Goal: Task Accomplishment & Management: Manage account settings

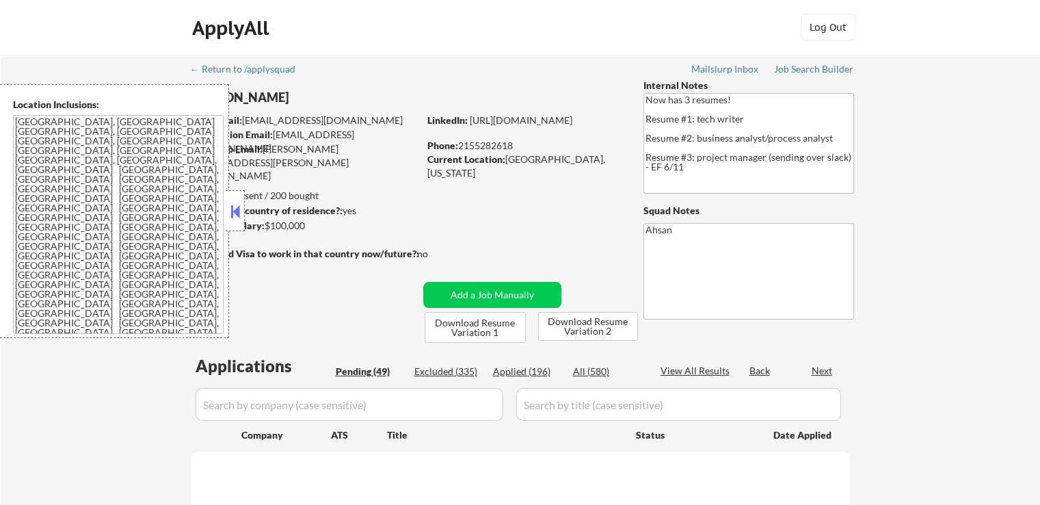
scroll to position [118, 0]
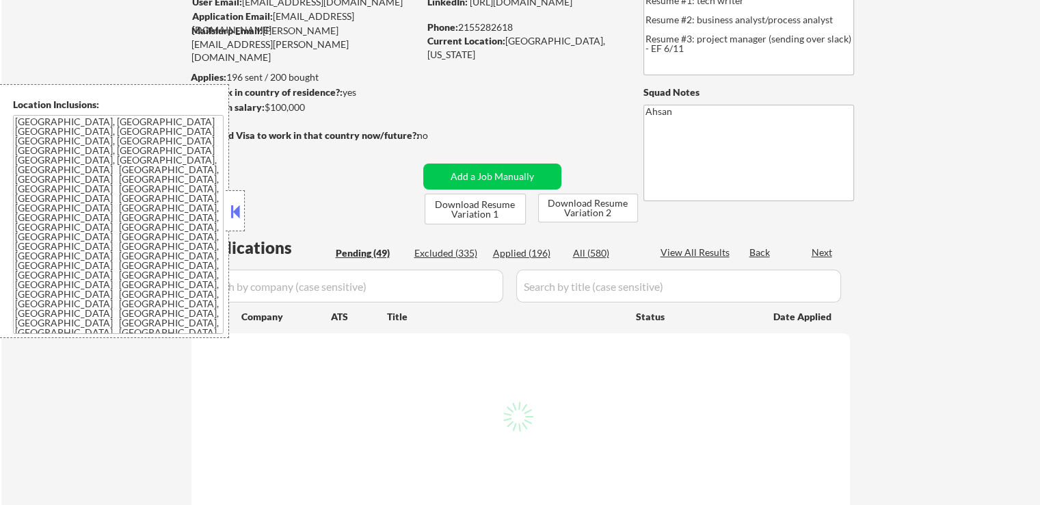
select select ""pending""
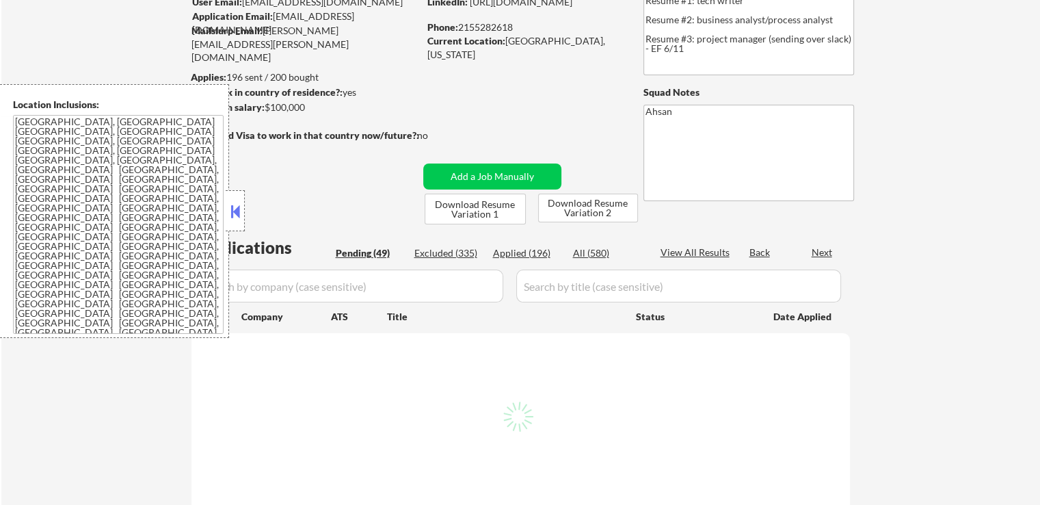
select select ""pending""
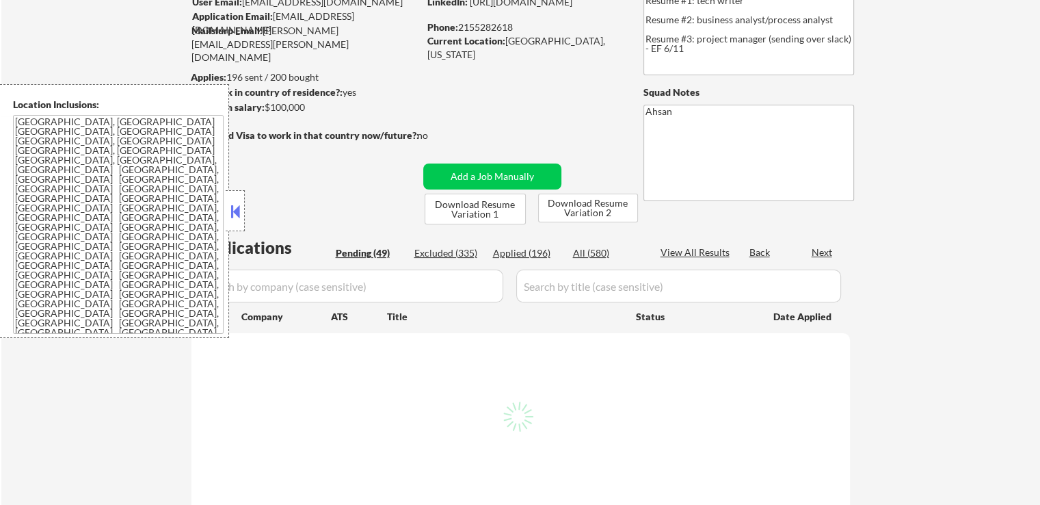
select select ""pending""
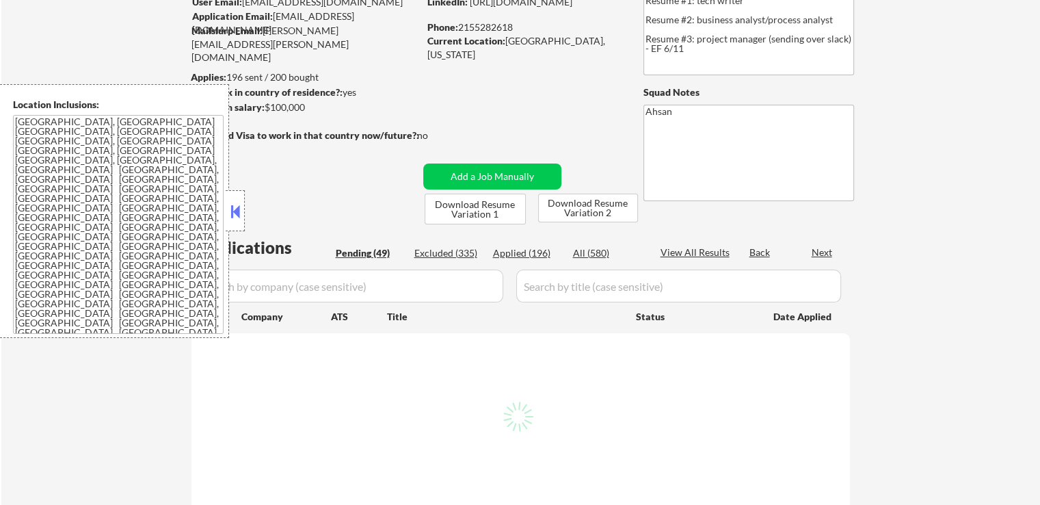
select select ""pending""
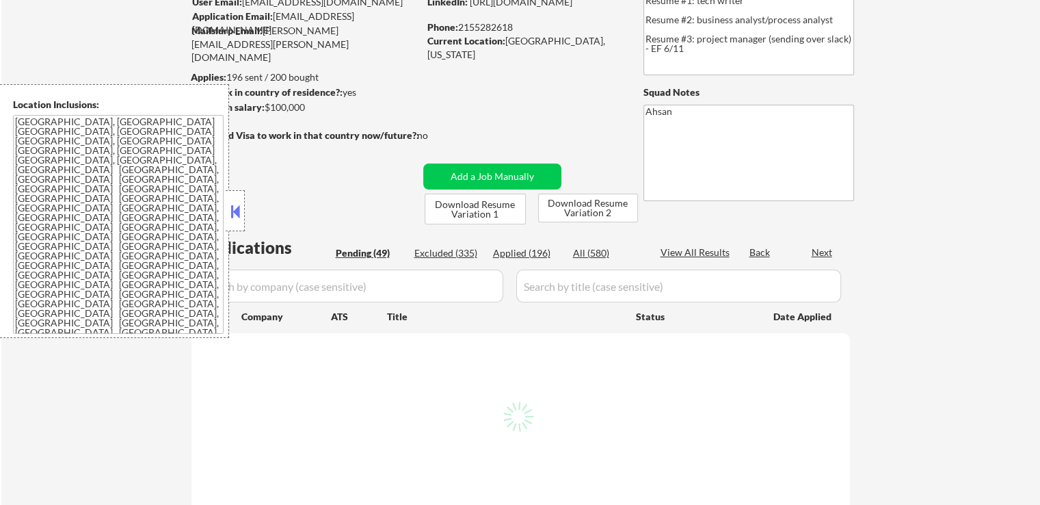
select select ""pending""
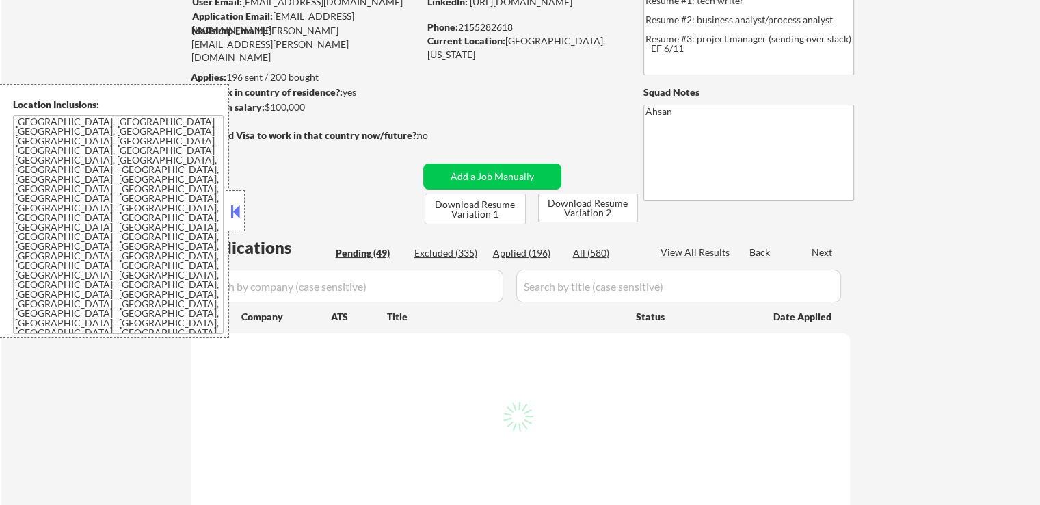
select select ""pending""
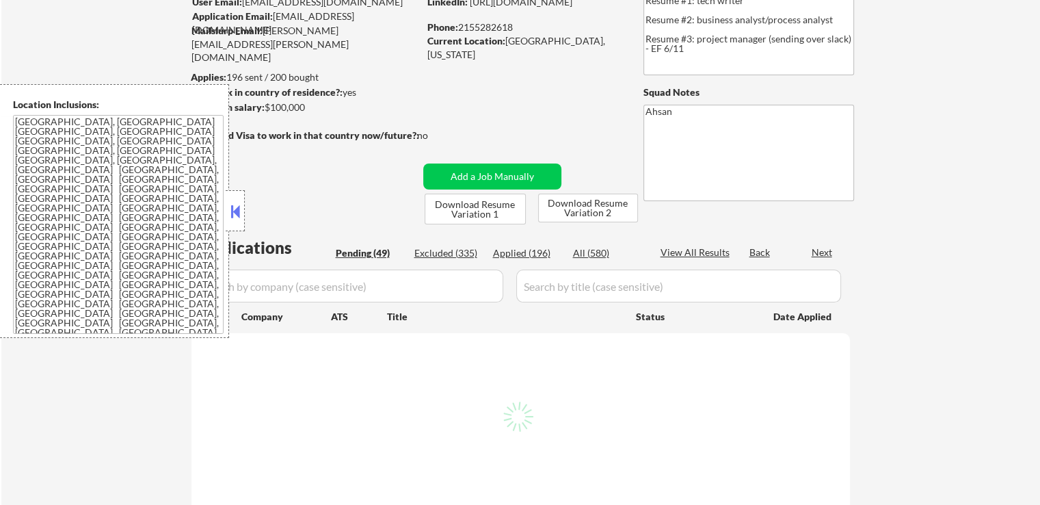
select select ""pending""
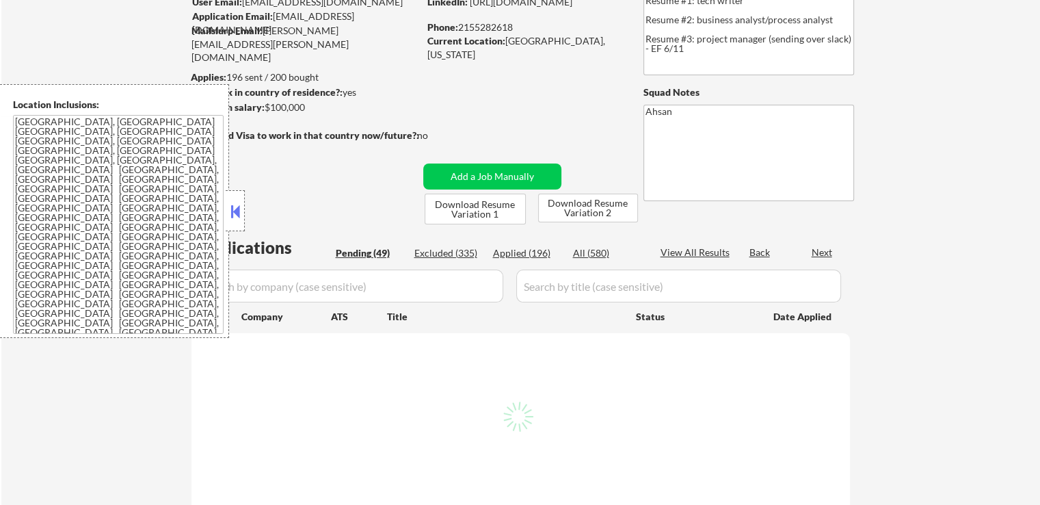
select select ""pending""
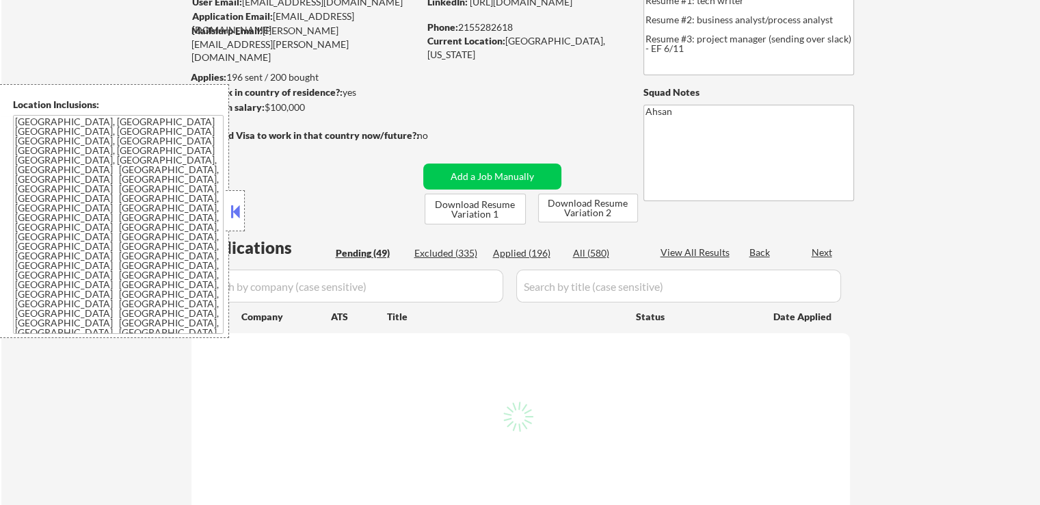
select select ""pending""
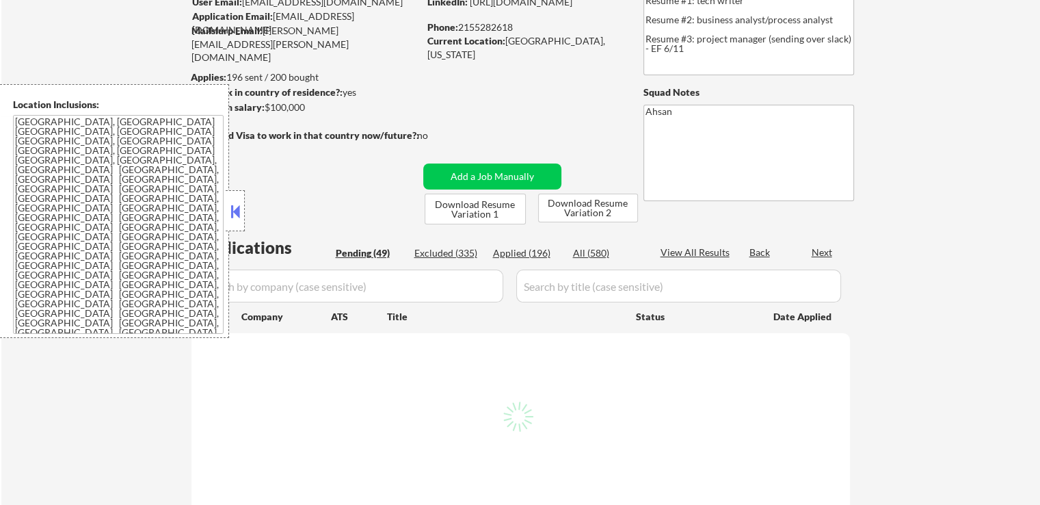
select select ""pending""
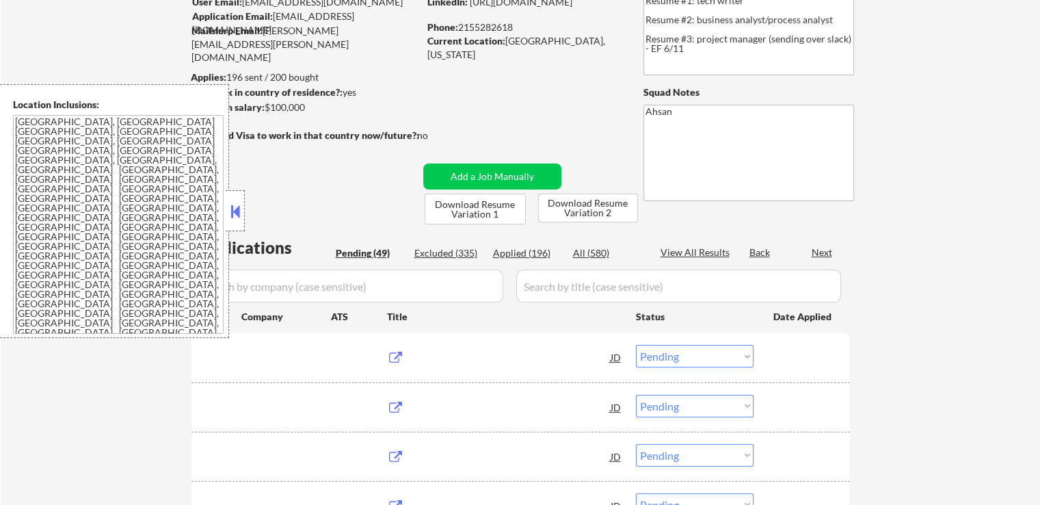
scroll to position [205, 0]
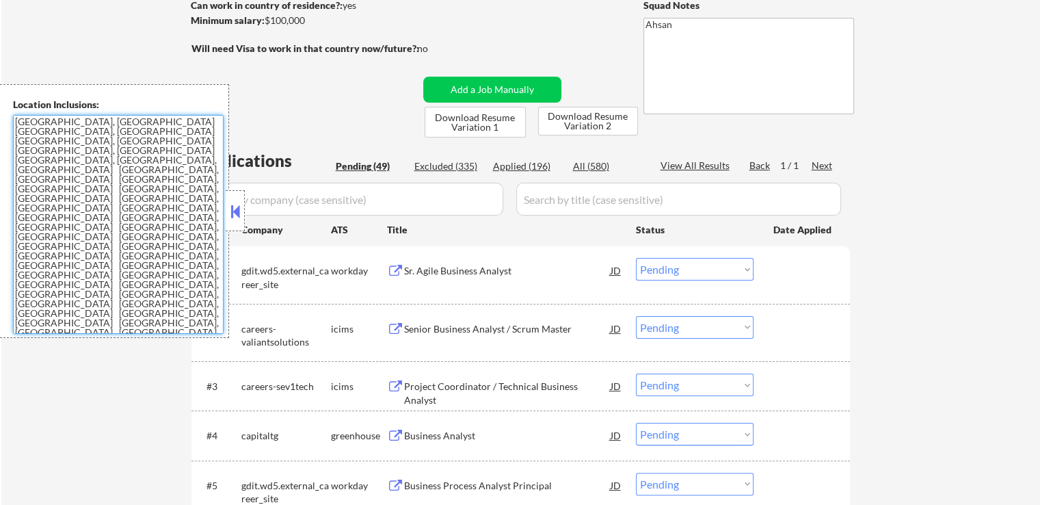
drag, startPoint x: 137, startPoint y: 232, endPoint x: 37, endPoint y: 170, distance: 117.3
click at [37, 170] on textarea "[GEOGRAPHIC_DATA], [GEOGRAPHIC_DATA] [GEOGRAPHIC_DATA], [GEOGRAPHIC_DATA] [GEOG…" at bounding box center [118, 224] width 211 height 219
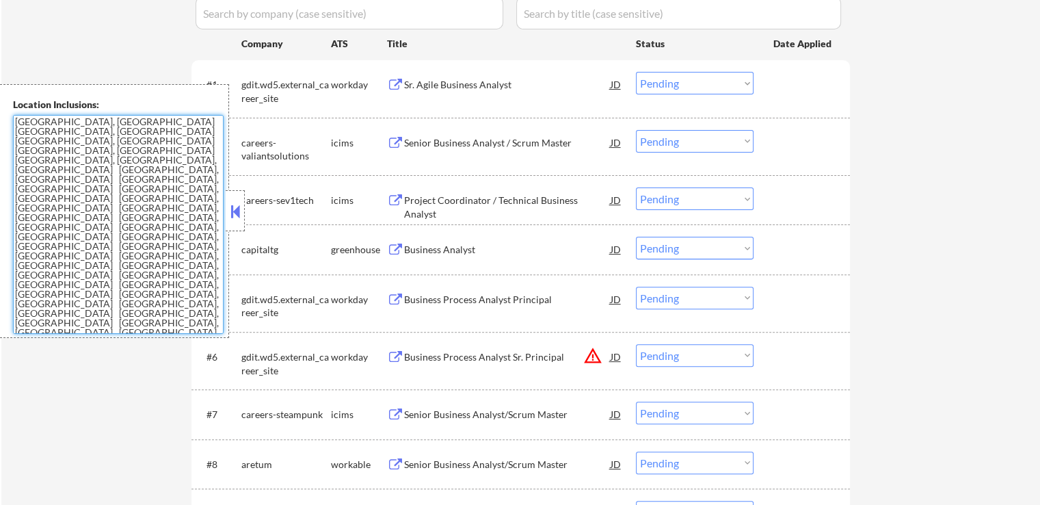
scroll to position [410, 0]
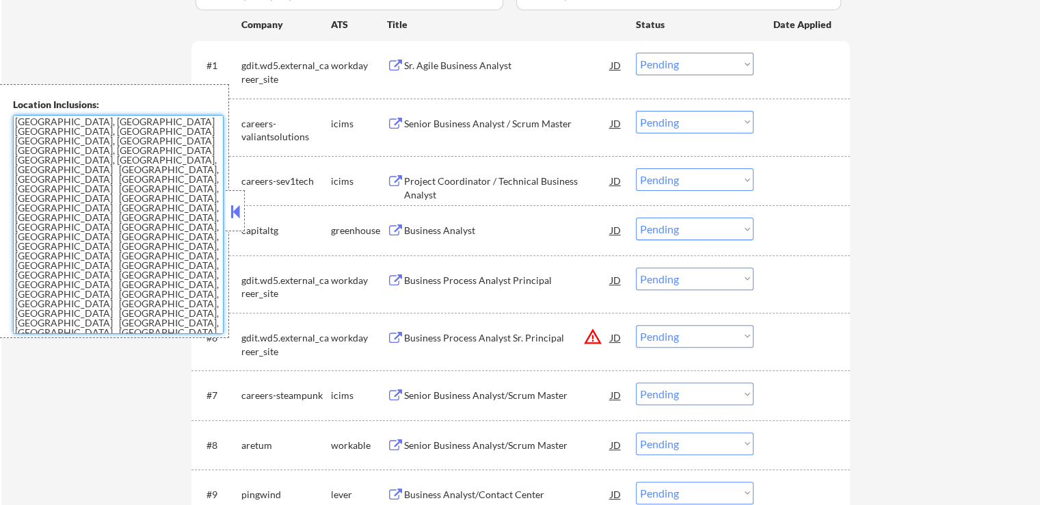
click at [416, 236] on div "Business Analyst" at bounding box center [507, 231] width 207 height 14
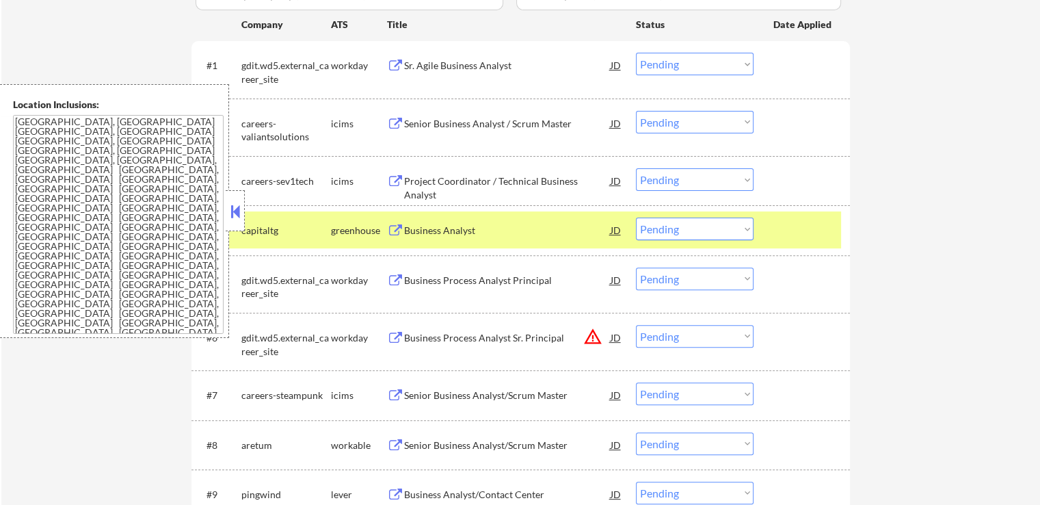
click at [226, 207] on div at bounding box center [235, 210] width 19 height 41
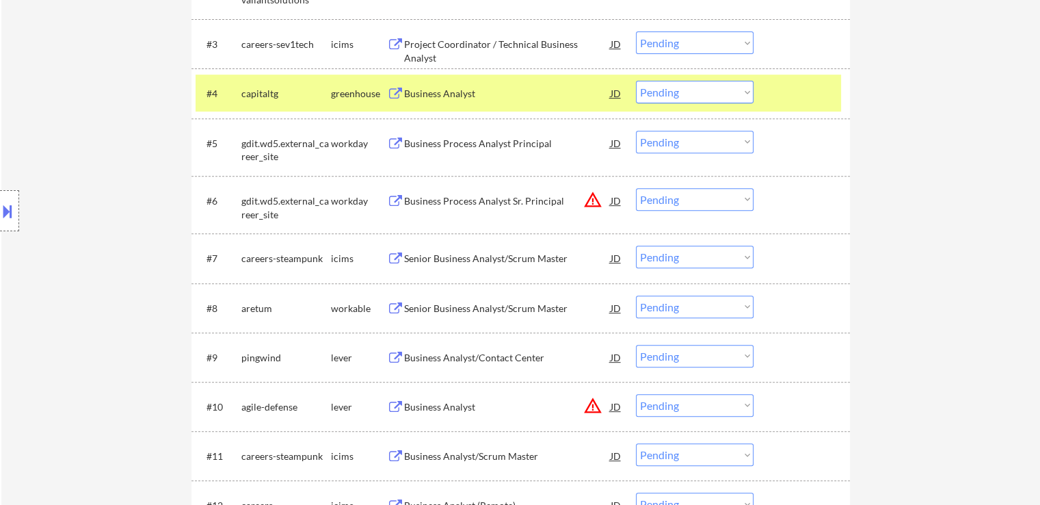
scroll to position [616, 0]
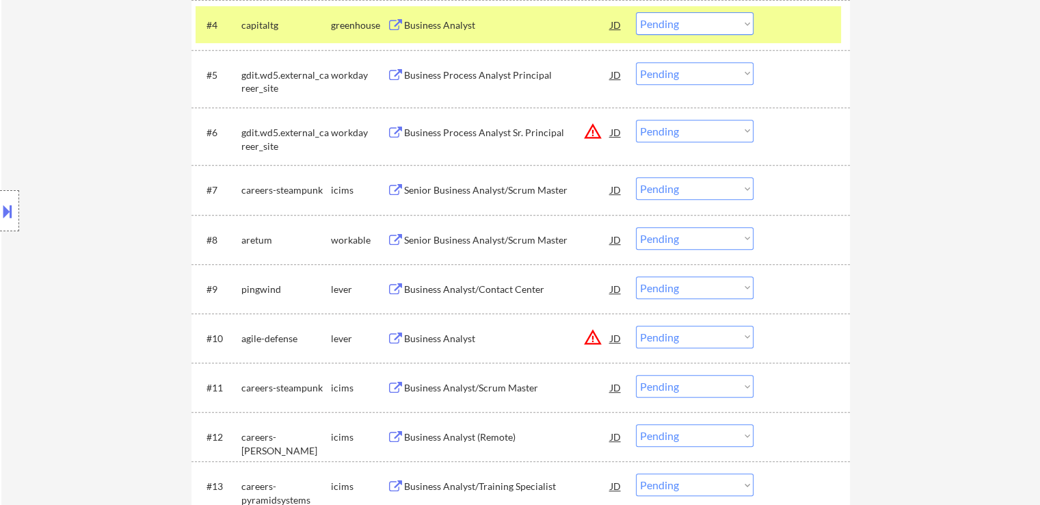
click at [423, 239] on div "Senior Business Analyst/Scrum Master" at bounding box center [507, 240] width 207 height 14
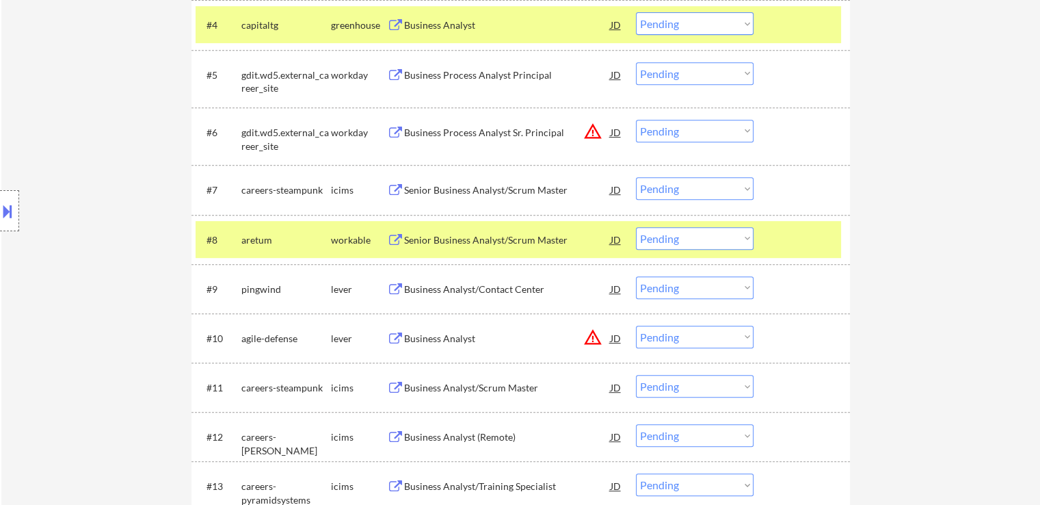
click at [438, 285] on div "Business Analyst/Contact Center" at bounding box center [507, 289] width 207 height 14
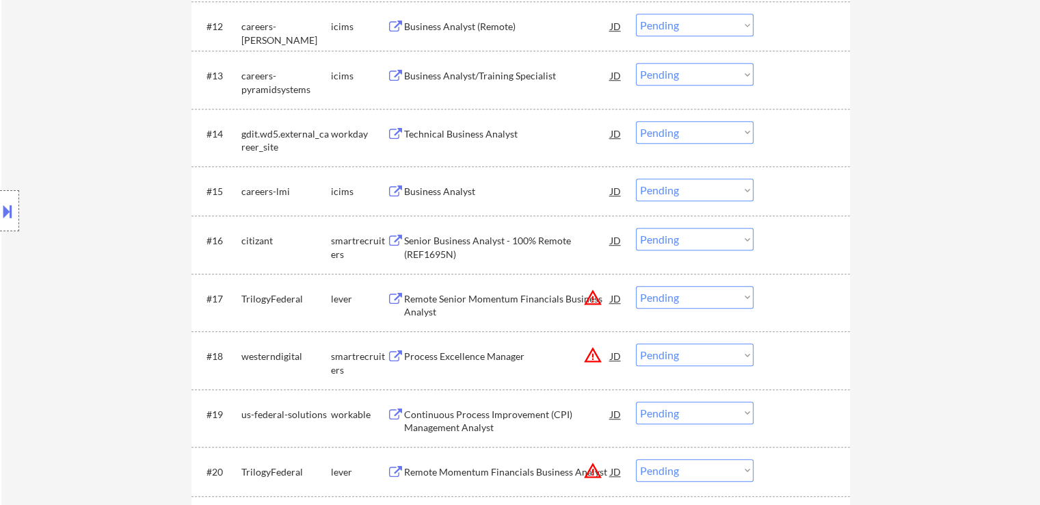
scroll to position [1094, 0]
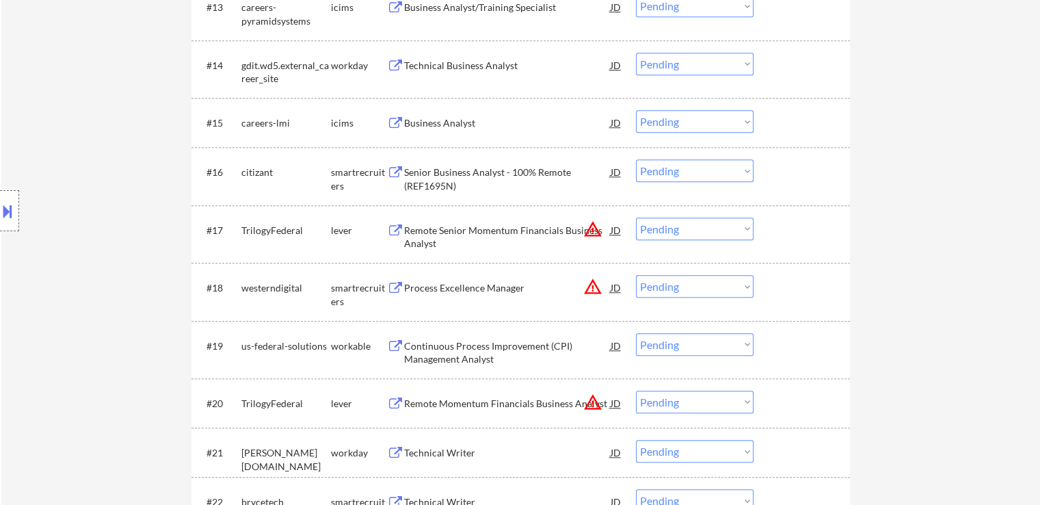
click at [417, 186] on div "Senior Business Analyst - 100% Remote (REF1695N)" at bounding box center [507, 179] width 207 height 27
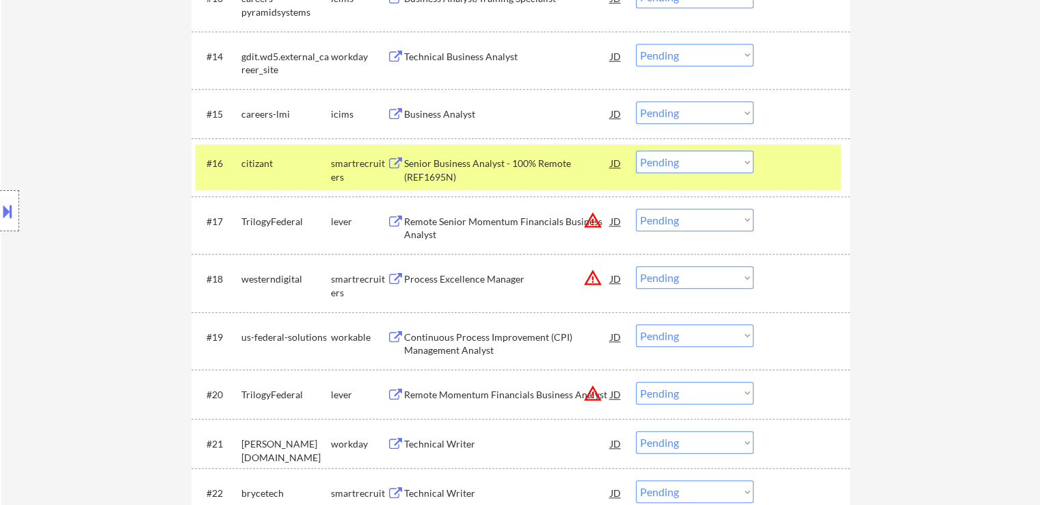
scroll to position [1163, 0]
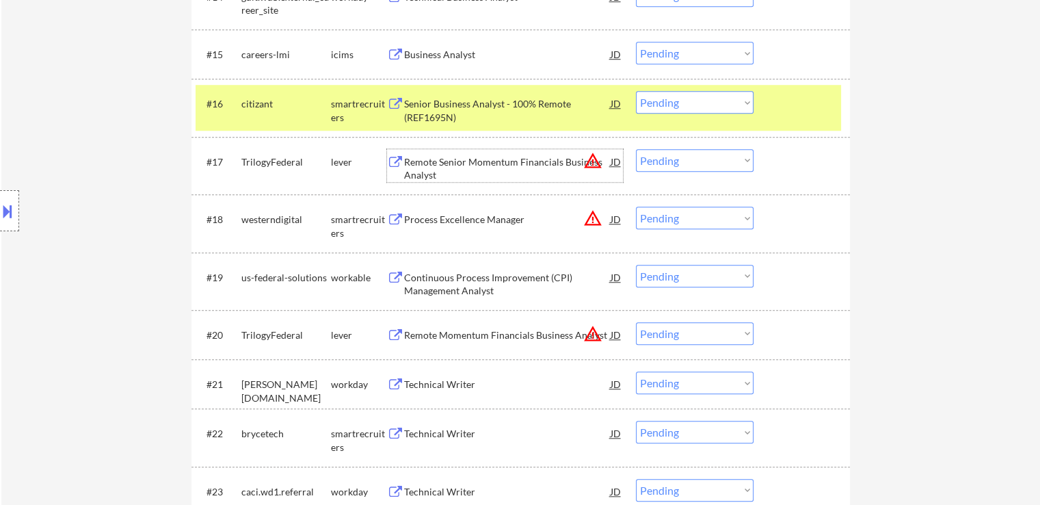
click at [421, 172] on div "Remote Senior Momentum Financials Business Analyst" at bounding box center [507, 168] width 207 height 27
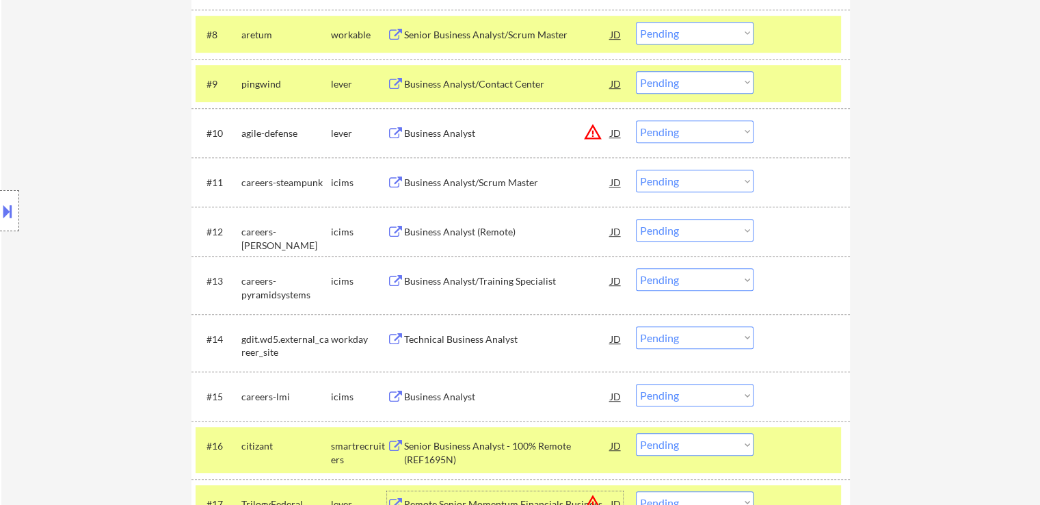
scroll to position [752, 0]
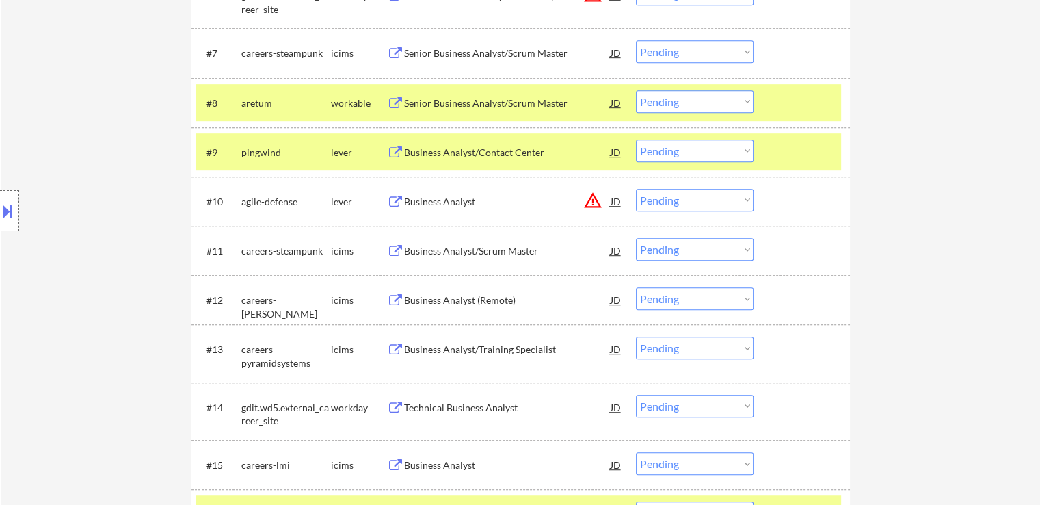
click at [681, 103] on select "Choose an option... Pending Applied Excluded (Questions) Excluded (Expired) Exc…" at bounding box center [695, 101] width 118 height 23
click at [636, 90] on select "Choose an option... Pending Applied Excluded (Questions) Excluded (Expired) Exc…" at bounding box center [695, 101] width 118 height 23
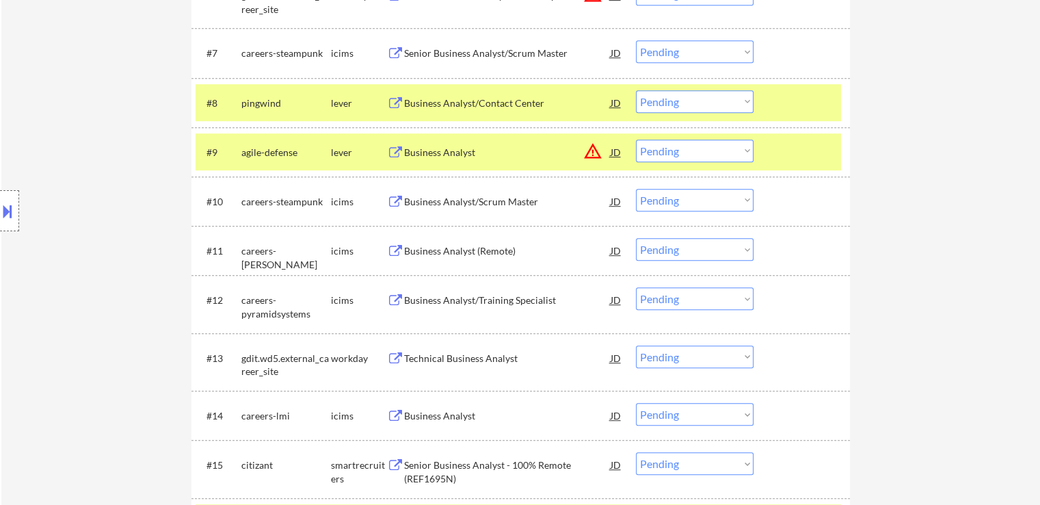
click at [10, 205] on button at bounding box center [7, 211] width 15 height 23
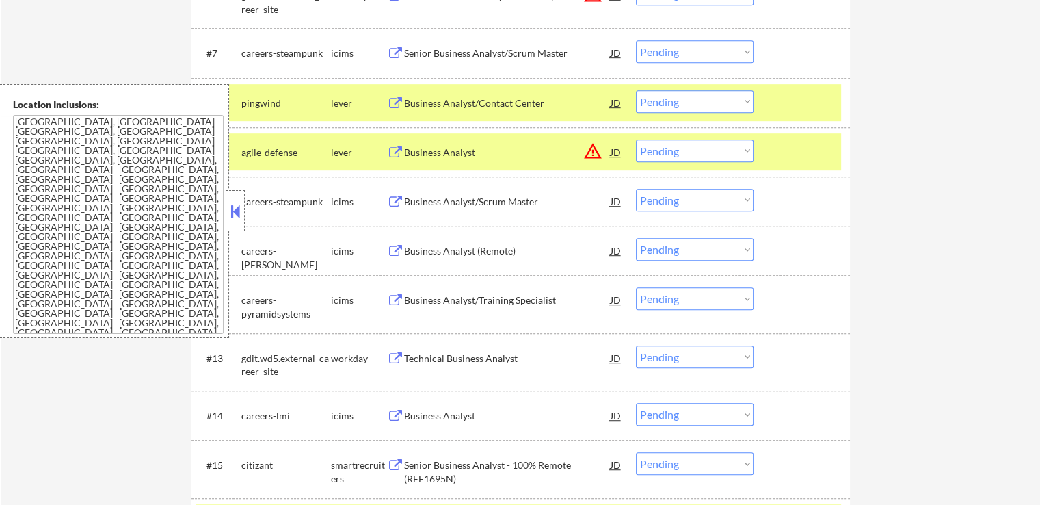
click at [700, 107] on select "Choose an option... Pending Applied Excluded (Questions) Excluded (Expired) Exc…" at bounding box center [695, 101] width 118 height 23
click at [636, 90] on select "Choose an option... Pending Applied Excluded (Questions) Excluded (Expired) Exc…" at bounding box center [695, 101] width 118 height 23
select select ""pending""
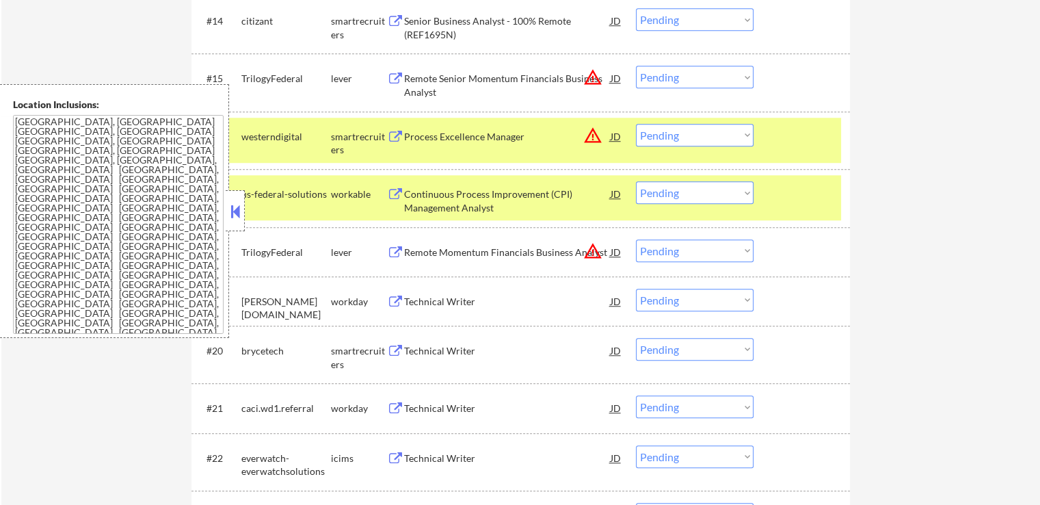
scroll to position [1163, 0]
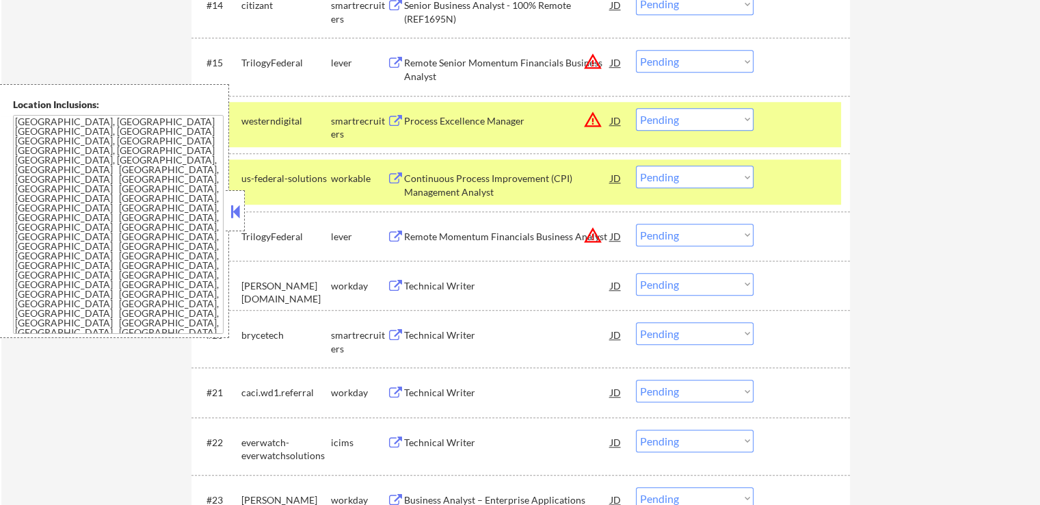
click at [451, 185] on div "Continuous Process Improvement (CPI) Management Analyst" at bounding box center [507, 185] width 207 height 27
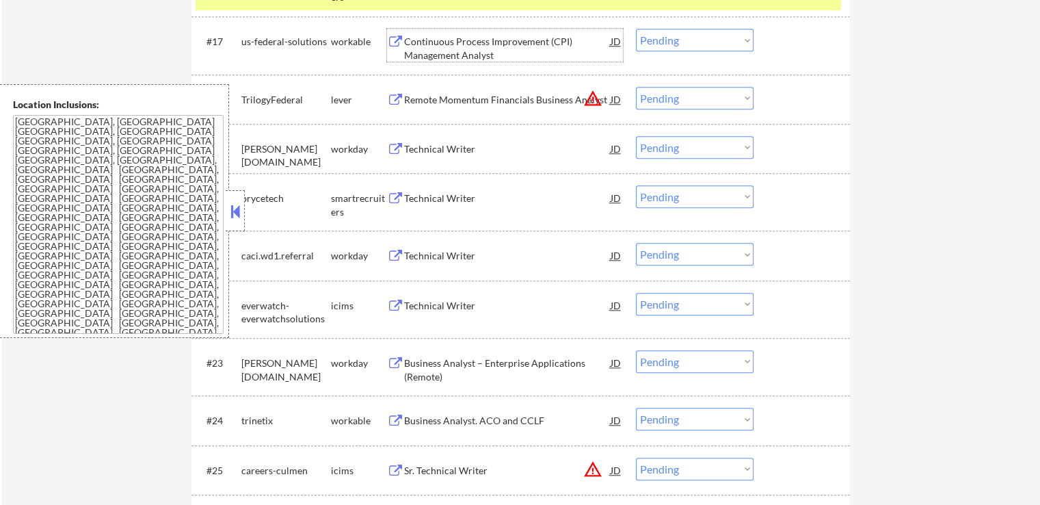
scroll to position [1368, 0]
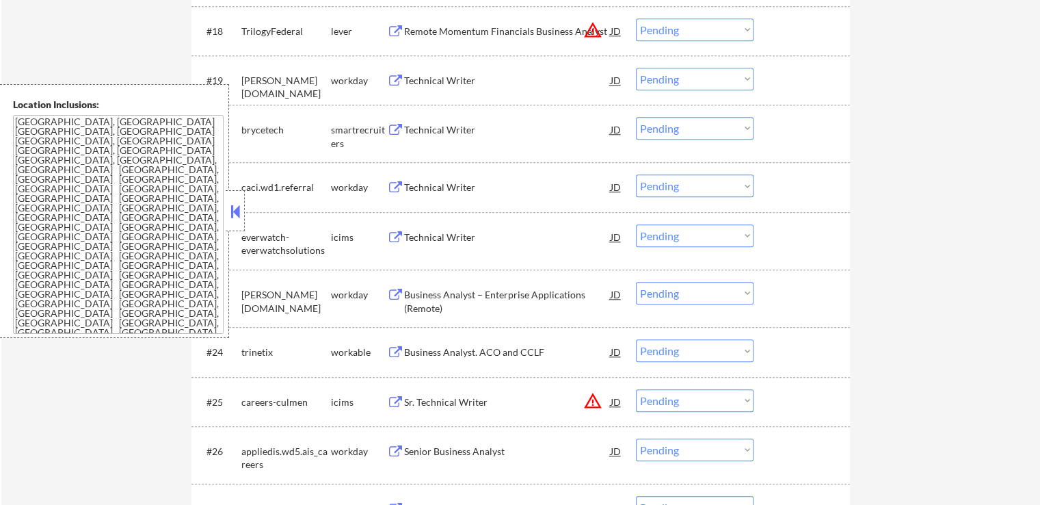
click at [411, 127] on div "Technical Writer" at bounding box center [507, 130] width 207 height 14
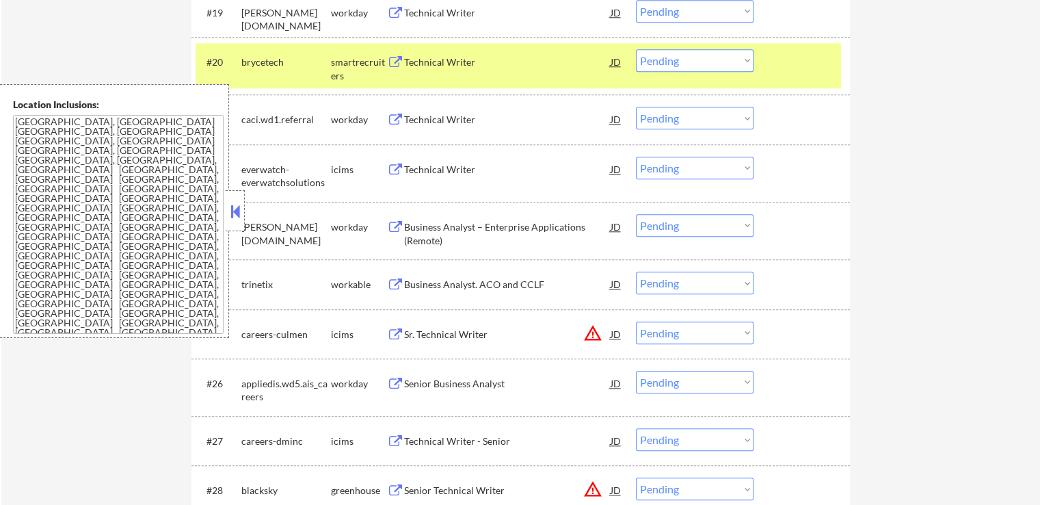
scroll to position [1436, 0]
click at [440, 280] on div "Business Analyst. ACO and CCLF" at bounding box center [507, 284] width 207 height 14
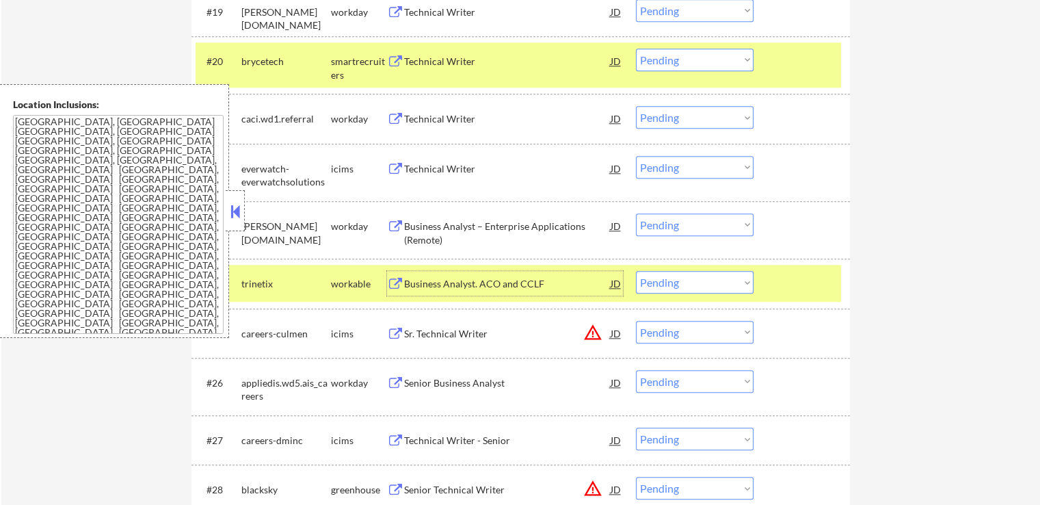
click at [683, 277] on select "Choose an option... Pending Applied Excluded (Questions) Excluded (Expired) Exc…" at bounding box center [695, 282] width 118 height 23
click at [636, 271] on select "Choose an option... Pending Applied Excluded (Questions) Excluded (Expired) Exc…" at bounding box center [695, 282] width 118 height 23
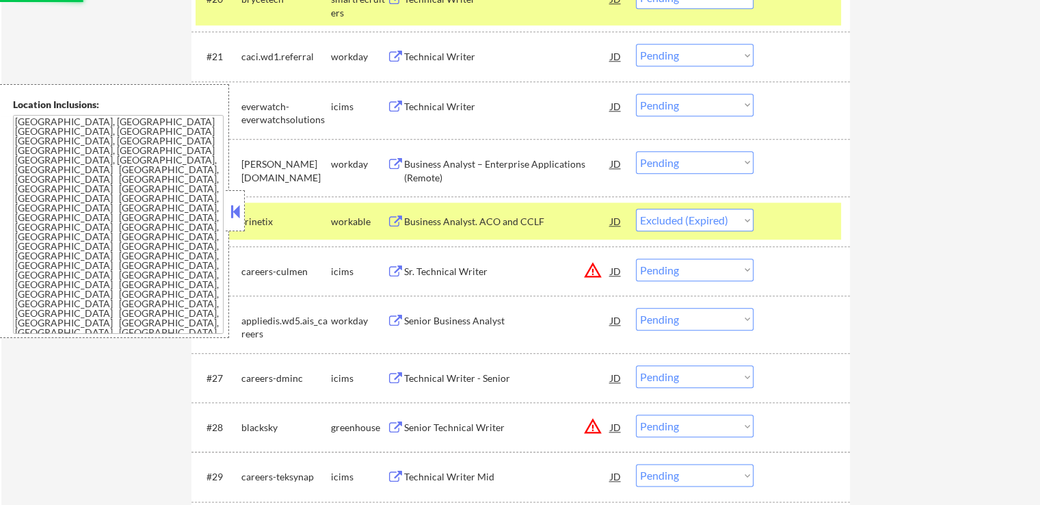
scroll to position [1642, 0]
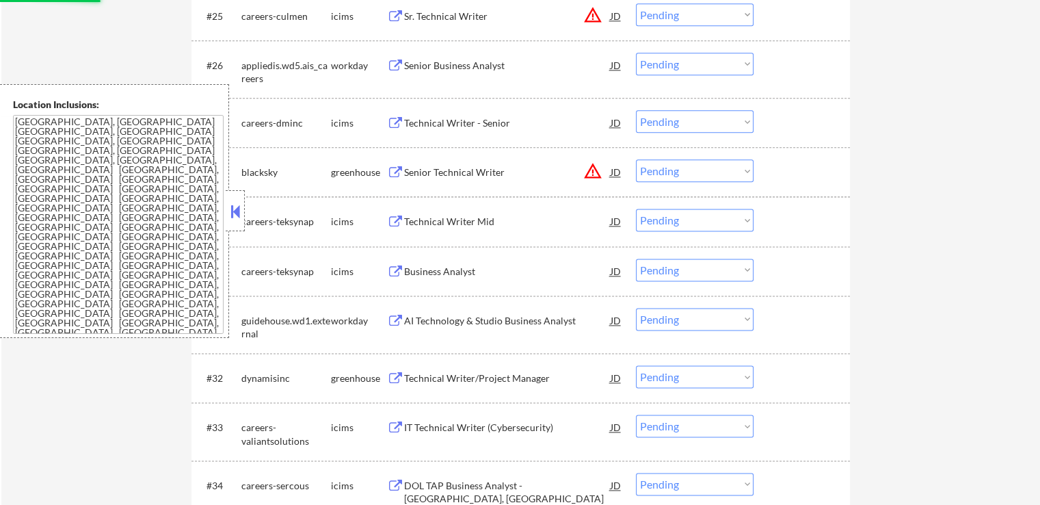
select select ""pending""
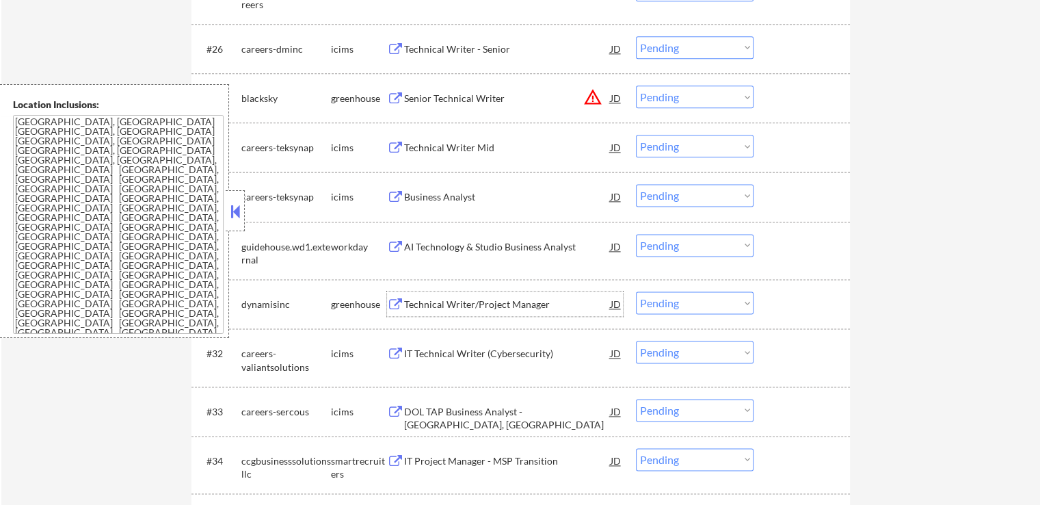
click at [434, 308] on div "Technical Writer/Project Manager" at bounding box center [507, 305] width 207 height 14
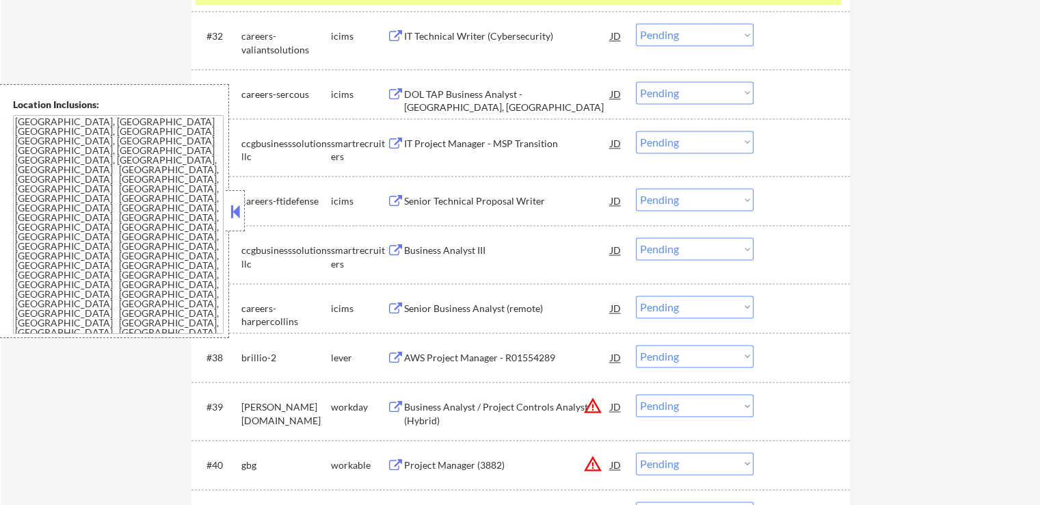
scroll to position [2120, 0]
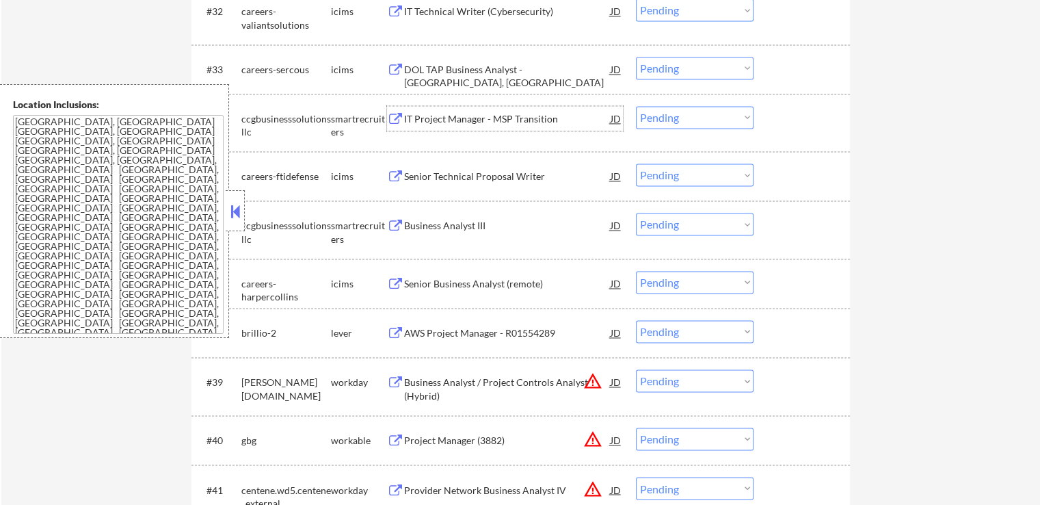
click at [427, 118] on div "IT Project Manager - MSP Transition" at bounding box center [507, 119] width 207 height 14
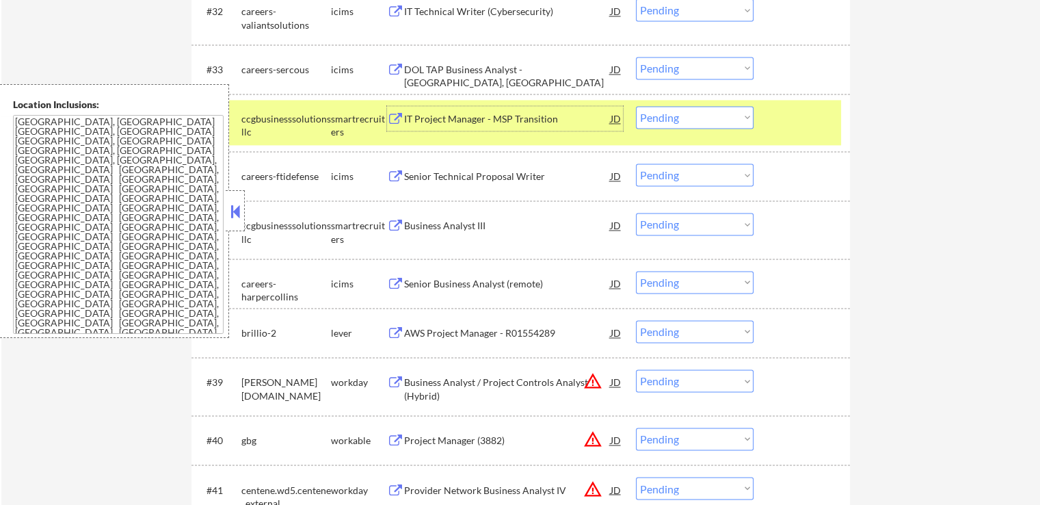
scroll to position [2189, 0]
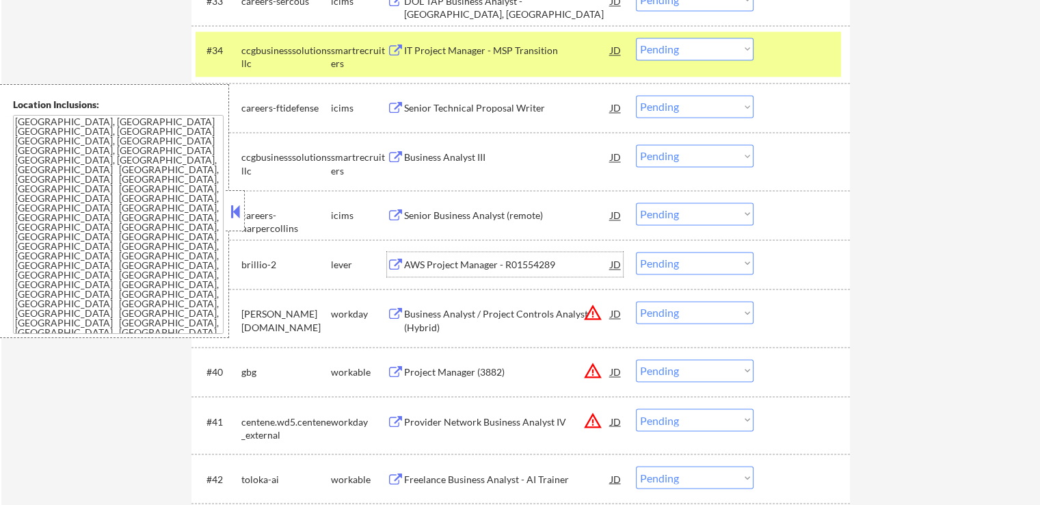
click at [429, 266] on div "AWS Project Manager - R01554289" at bounding box center [507, 265] width 207 height 14
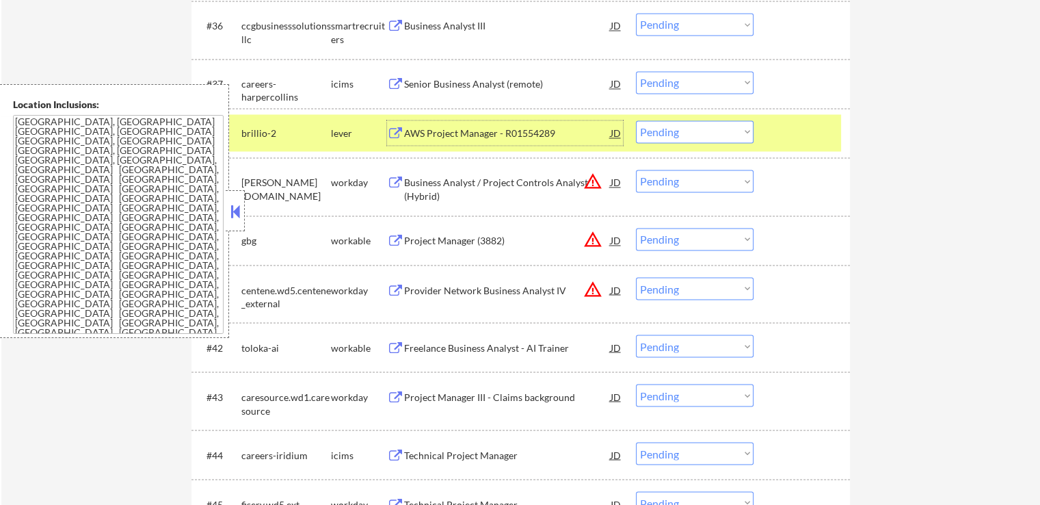
scroll to position [2326, 0]
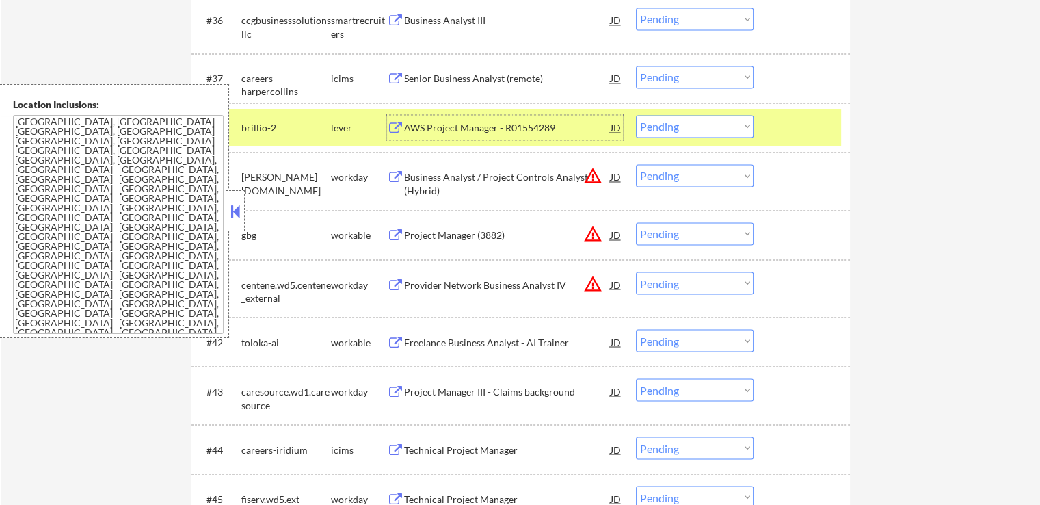
drag, startPoint x: 685, startPoint y: 128, endPoint x: 687, endPoint y: 137, distance: 9.1
click at [685, 128] on select "Choose an option... Pending Applied Excluded (Questions) Excluded (Expired) Exc…" at bounding box center [695, 126] width 118 height 23
click at [636, 115] on select "Choose an option... Pending Applied Excluded (Questions) Excluded (Expired) Exc…" at bounding box center [695, 126] width 118 height 23
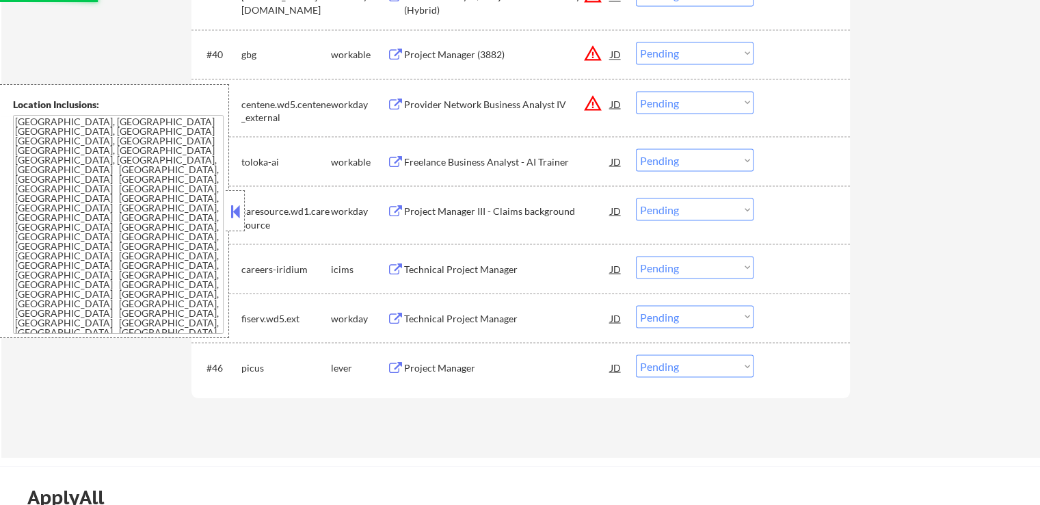
scroll to position [2531, 0]
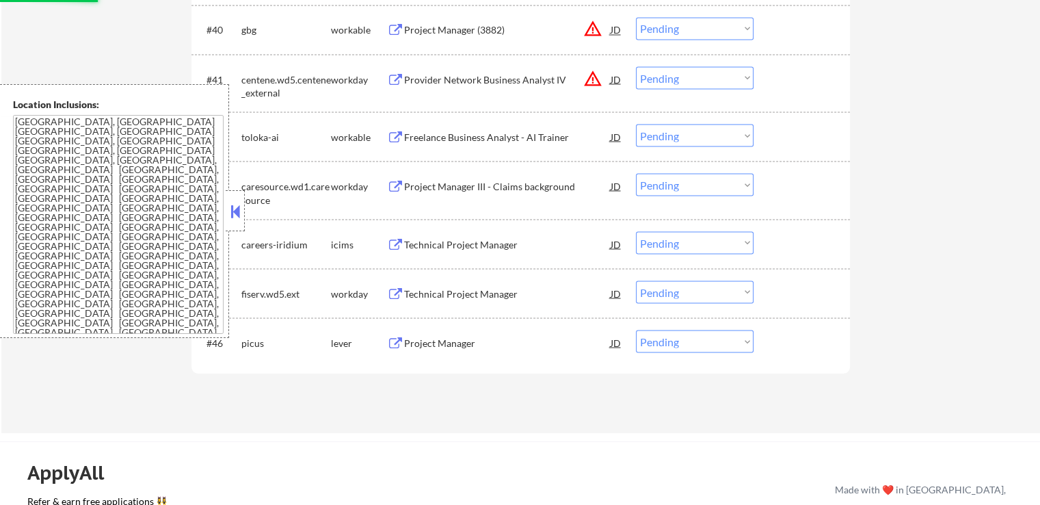
select select ""pending""
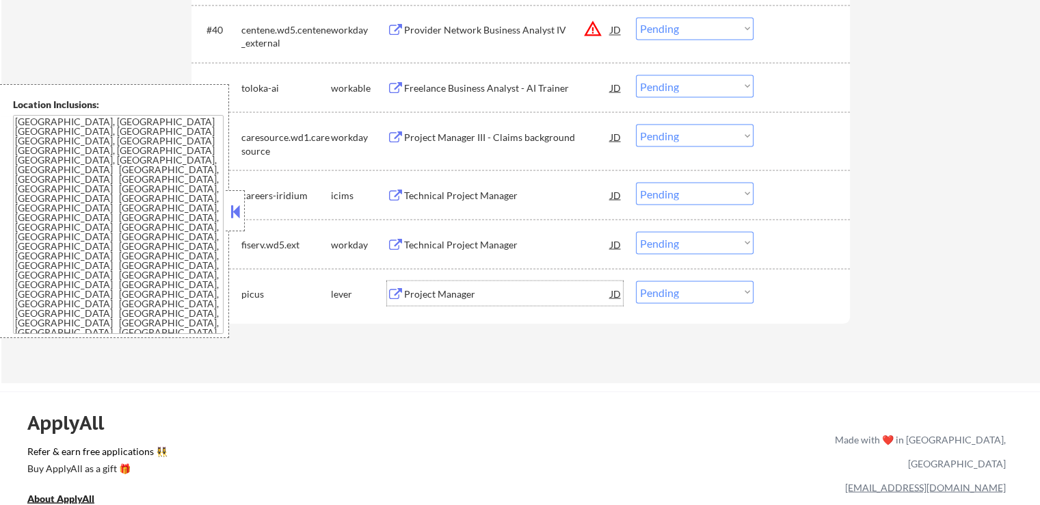
click at [427, 289] on div "Project Manager" at bounding box center [507, 294] width 207 height 14
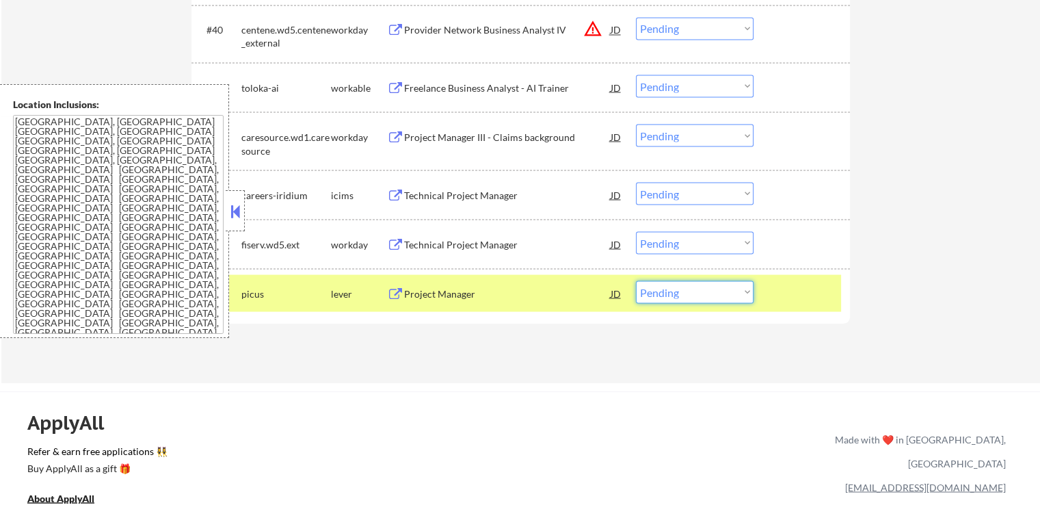
click at [676, 288] on select "Choose an option... Pending Applied Excluded (Questions) Excluded (Expired) Exc…" at bounding box center [695, 291] width 118 height 23
select select ""applied""
click at [636, 280] on select "Choose an option... Pending Applied Excluded (Questions) Excluded (Expired) Exc…" at bounding box center [695, 291] width 118 height 23
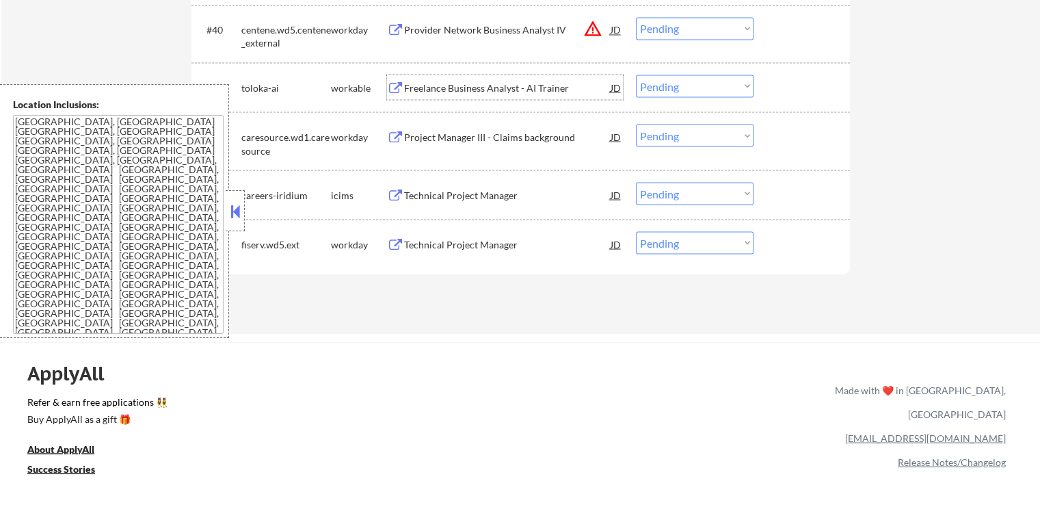
click at [434, 90] on div "Freelance Business Analyst - AI Trainer" at bounding box center [507, 88] width 207 height 14
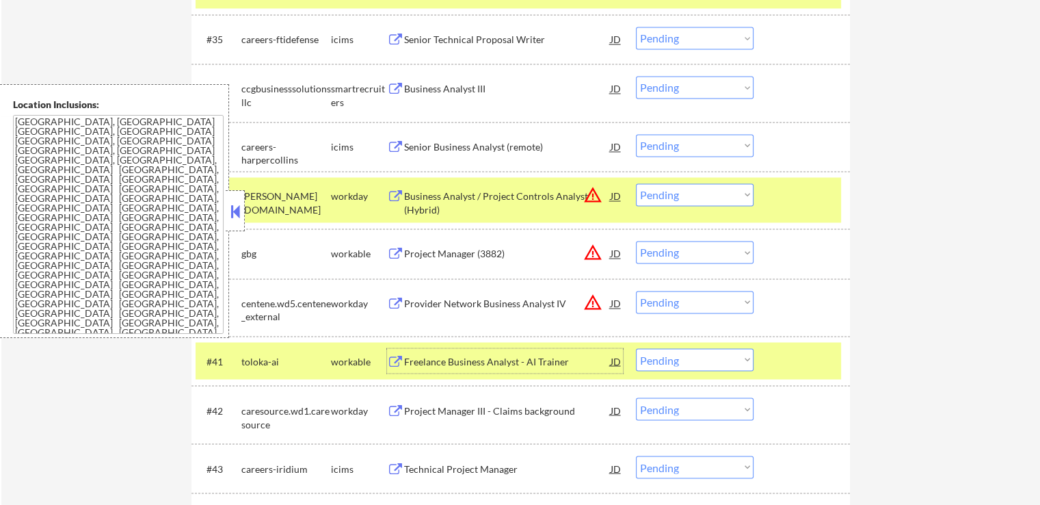
scroll to position [2189, 0]
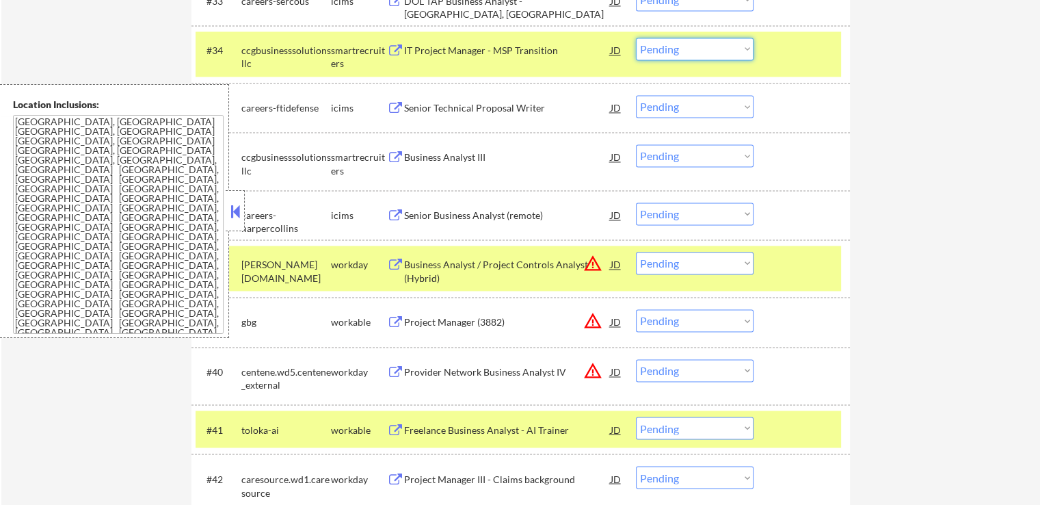
click at [662, 55] on select "Choose an option... Pending Applied Excluded (Questions) Excluded (Expired) Exc…" at bounding box center [695, 49] width 118 height 23
click at [636, 38] on select "Choose an option... Pending Applied Excluded (Questions) Excluded (Expired) Exc…" at bounding box center [695, 49] width 118 height 23
select select ""pending""
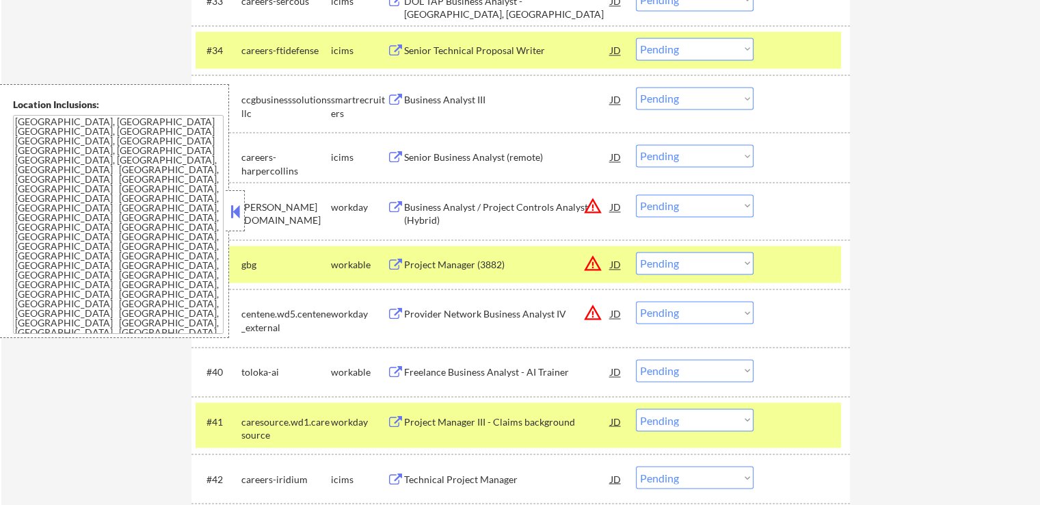
scroll to position [2394, 0]
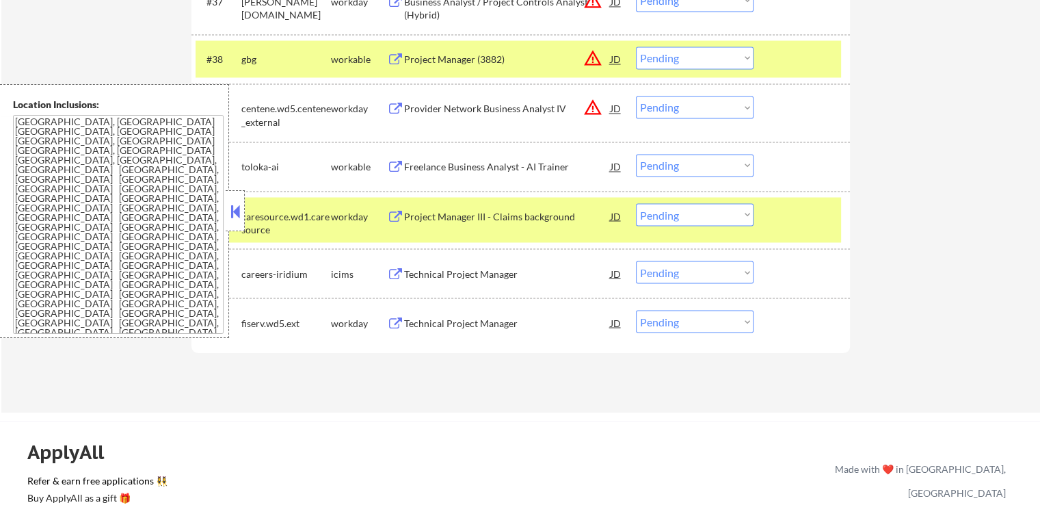
click at [659, 161] on select "Choose an option... Pending Applied Excluded (Questions) Excluded (Expired) Exc…" at bounding box center [695, 165] width 118 height 23
click at [636, 154] on select "Choose an option... Pending Applied Excluded (Questions) Excluded (Expired) Exc…" at bounding box center [695, 165] width 118 height 23
select select ""pending""
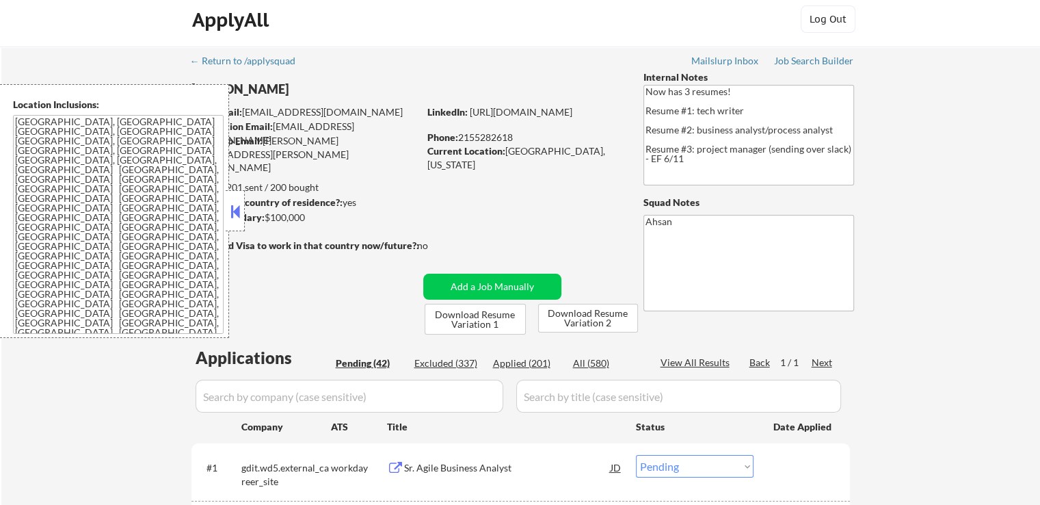
scroll to position [68, 0]
